Goal: Task Accomplishment & Management: Use online tool/utility

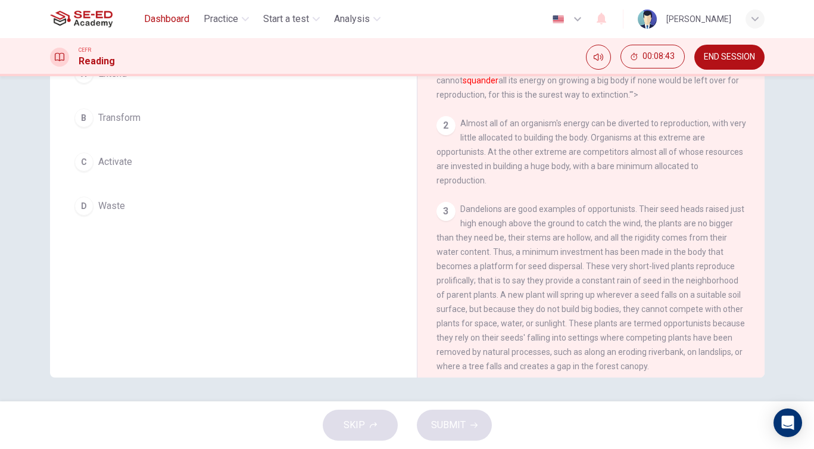
click at [171, 21] on span "Dashboard" at bounding box center [166, 19] width 45 height 14
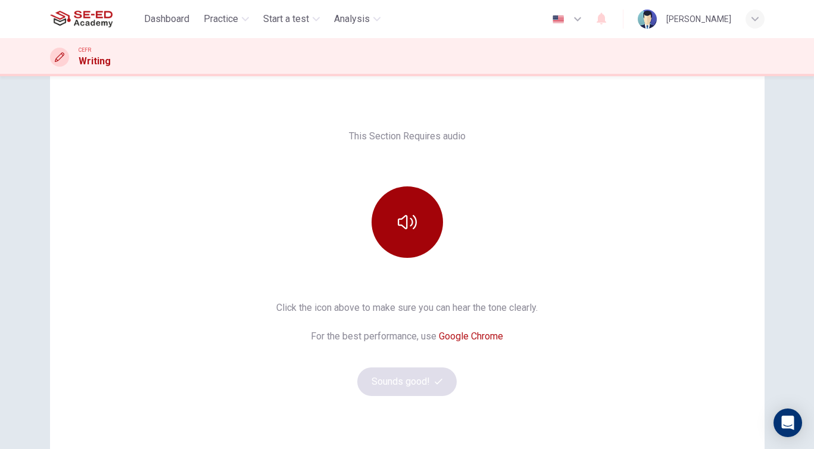
scroll to position [23, 0]
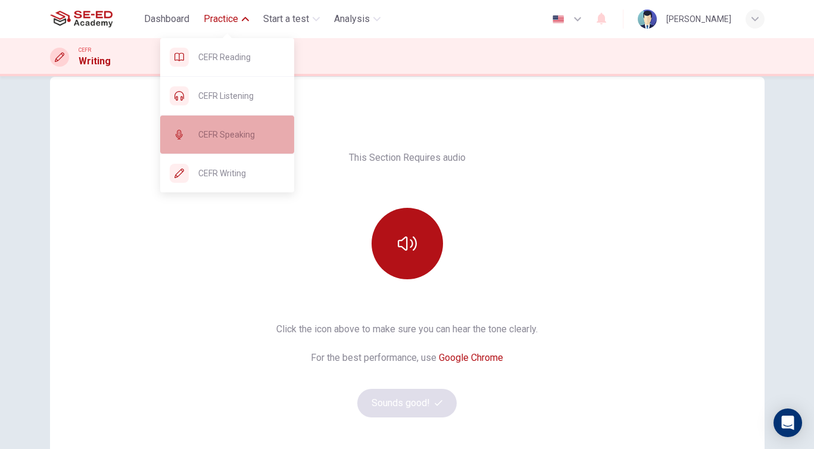
click at [237, 133] on span "CEFR Speaking" at bounding box center [241, 134] width 86 height 14
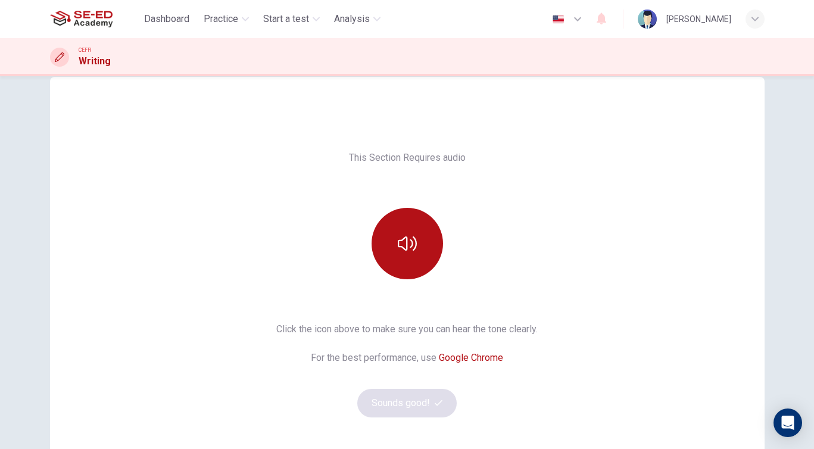
scroll to position [127, 0]
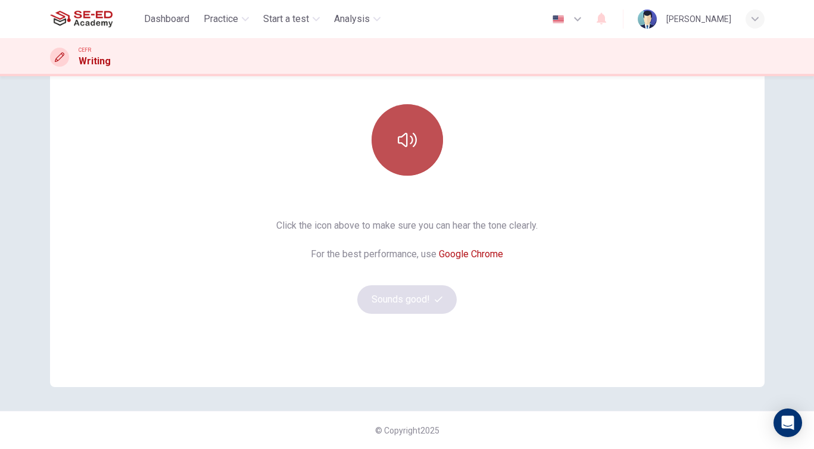
click at [413, 142] on icon "button" at bounding box center [407, 139] width 19 height 19
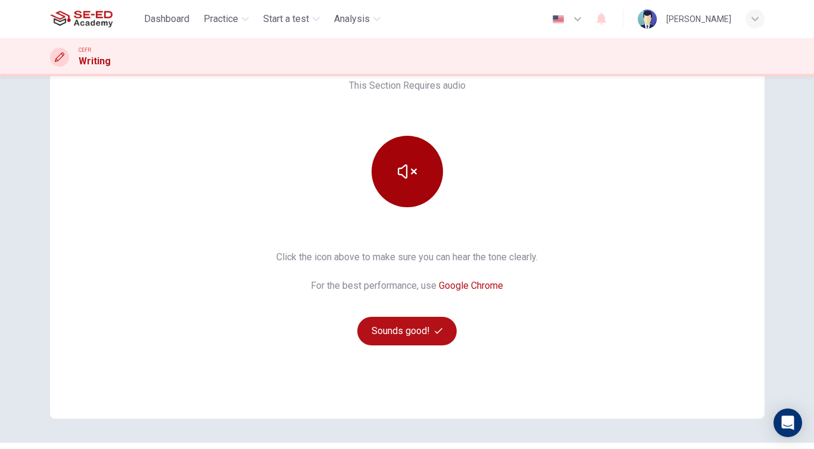
scroll to position [94, 0]
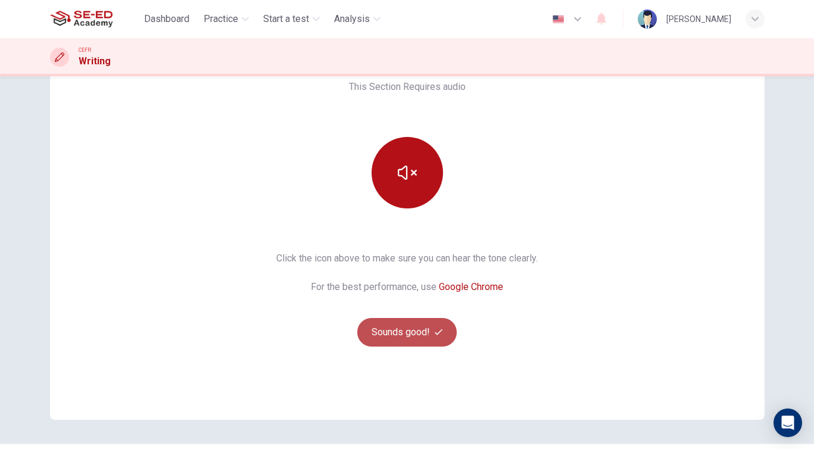
click at [409, 334] on button "Sounds good!" at bounding box center [407, 332] width 100 height 29
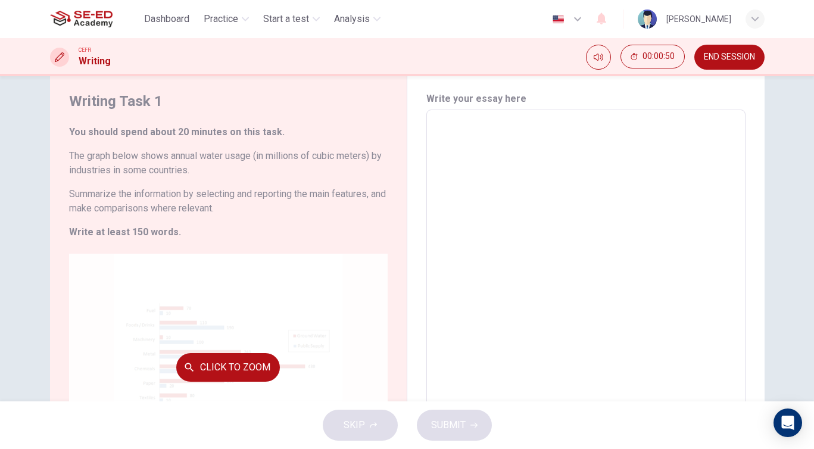
scroll to position [159, 0]
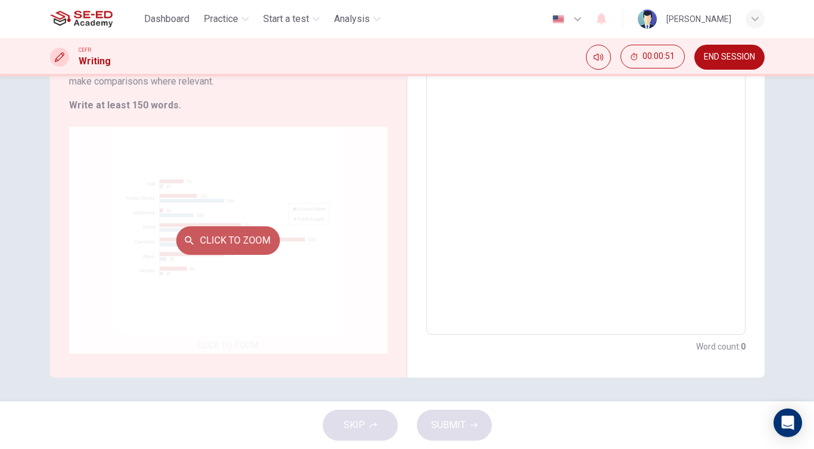
click at [231, 238] on button "Click to Zoom" at bounding box center [228, 240] width 104 height 29
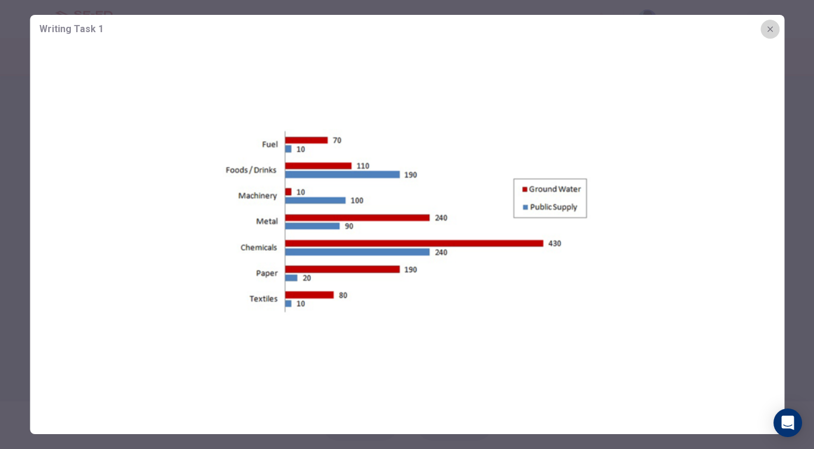
click at [768, 28] on icon "button" at bounding box center [770, 29] width 10 height 10
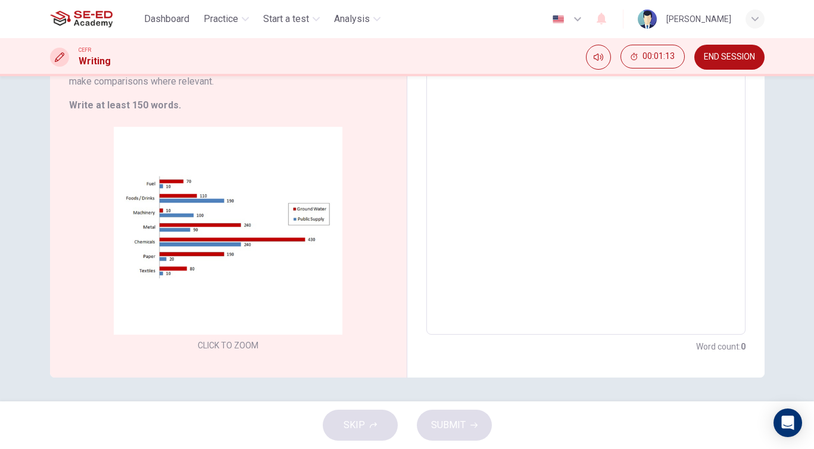
click at [732, 57] on span "END SESSION" at bounding box center [729, 57] width 51 height 10
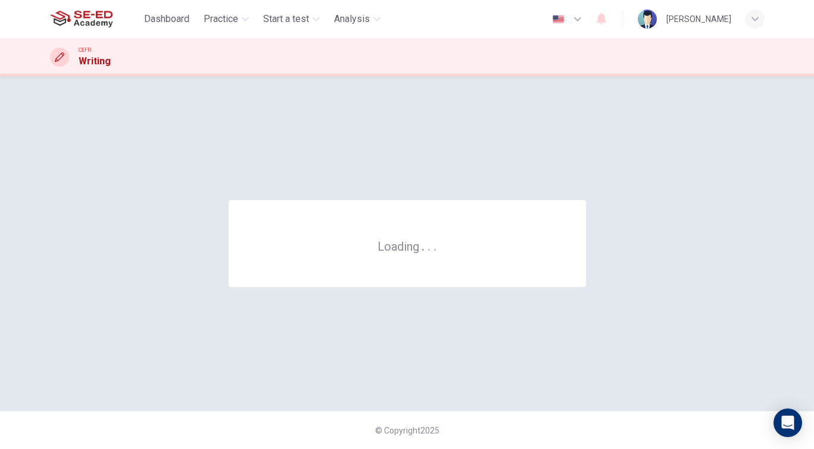
scroll to position [0, 0]
